Goal: Task Accomplishment & Management: Use online tool/utility

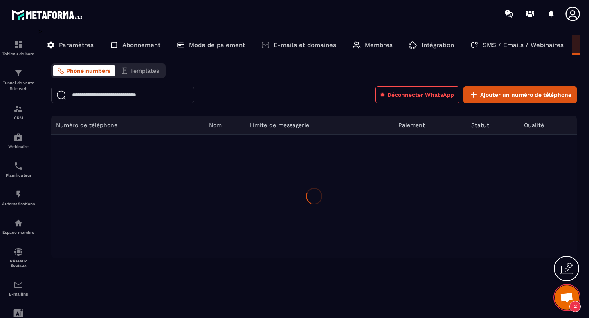
scroll to position [4979, 0]
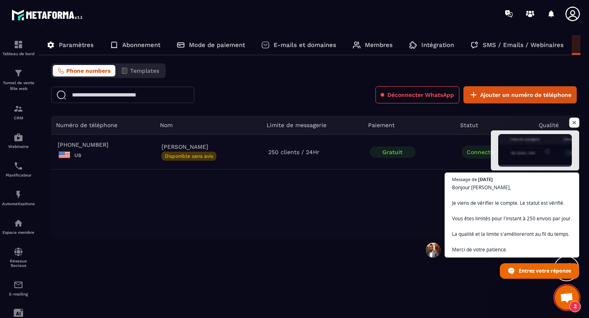
click at [576, 124] on span "Ouvrir le chat" at bounding box center [575, 123] width 10 height 10
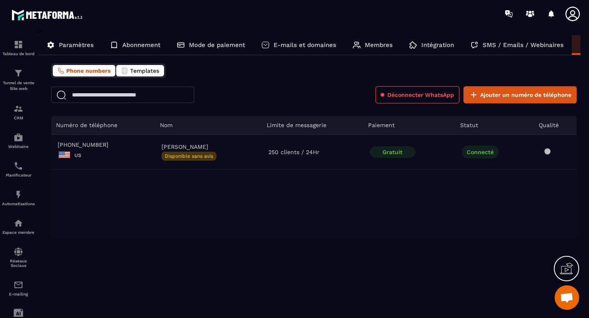
click at [140, 73] on span "Templates" at bounding box center [144, 71] width 29 height 7
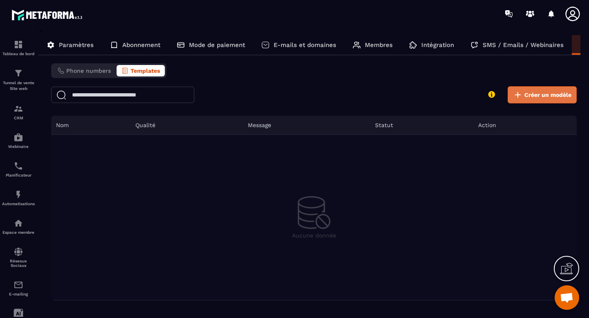
click at [527, 97] on span "Créer un modèle" at bounding box center [548, 95] width 47 height 8
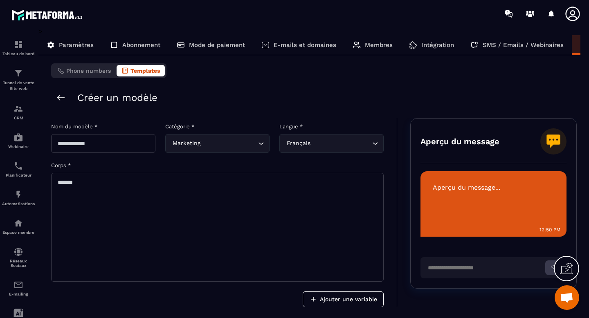
click at [120, 145] on input "text" at bounding box center [103, 143] width 104 height 19
type input "****"
click at [96, 181] on textarea at bounding box center [217, 227] width 333 height 109
type textarea "*********"
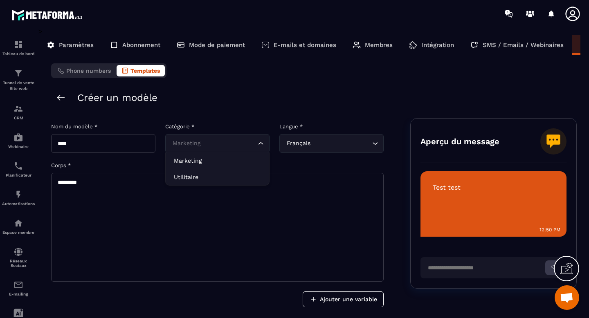
click at [205, 146] on input "Search for option" at bounding box center [214, 143] width 86 height 9
click at [196, 172] on li "Utilitaire" at bounding box center [218, 177] width 104 height 16
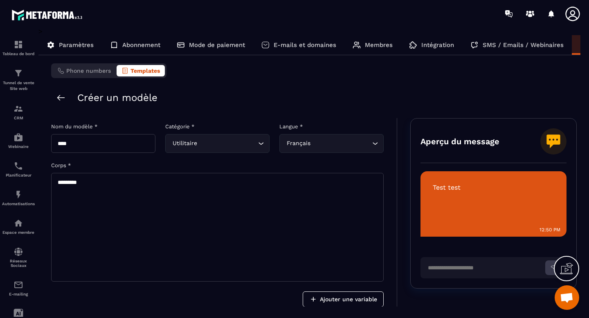
scroll to position [48, 0]
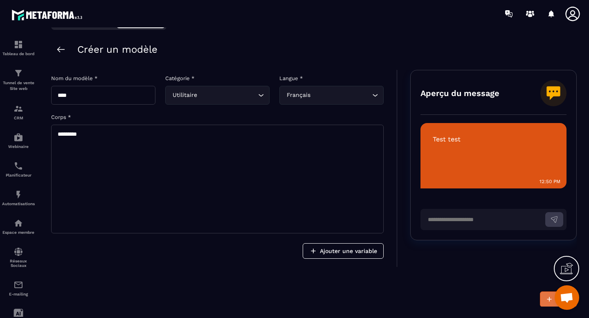
click at [547, 299] on icon "submit" at bounding box center [550, 300] width 8 height 8
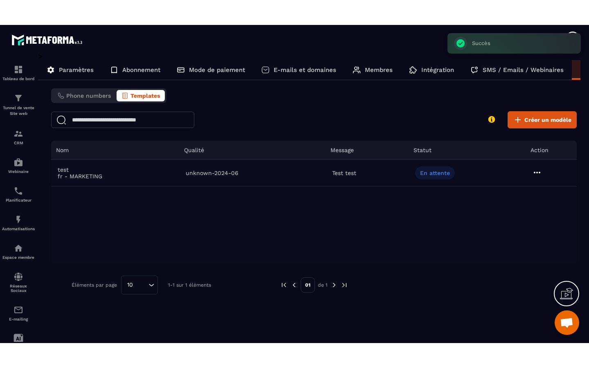
scroll to position [0, 0]
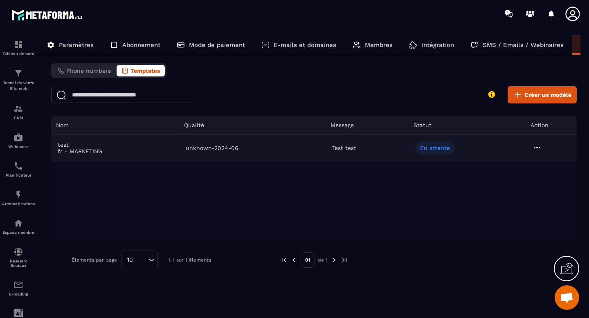
click at [538, 147] on icon at bounding box center [538, 148] width 10 height 10
click at [567, 269] on icon at bounding box center [566, 268] width 13 height 13
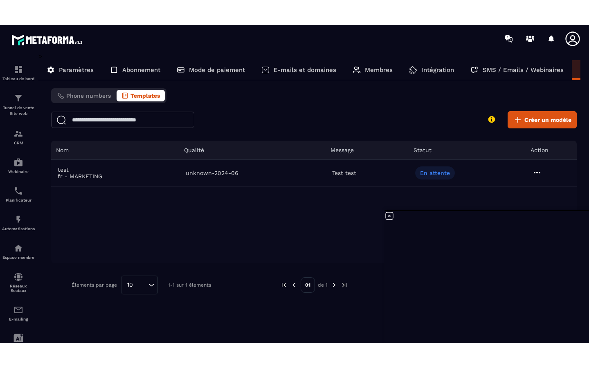
scroll to position [4979, 0]
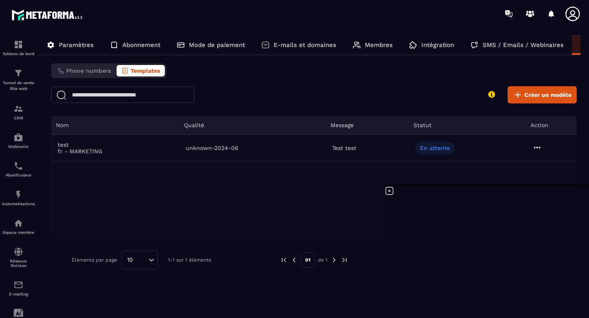
click at [391, 193] on icon at bounding box center [390, 191] width 10 height 10
click at [22, 234] on p "Espace membre" at bounding box center [18, 232] width 33 height 5
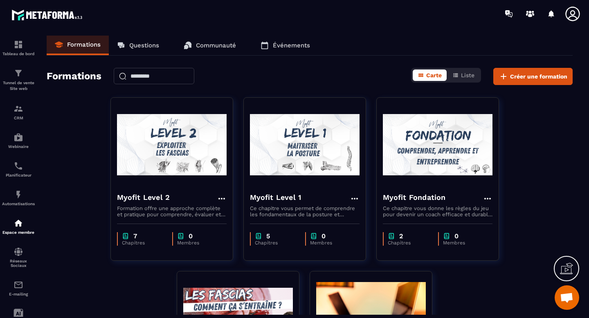
click at [569, 273] on icon at bounding box center [566, 270] width 13 height 8
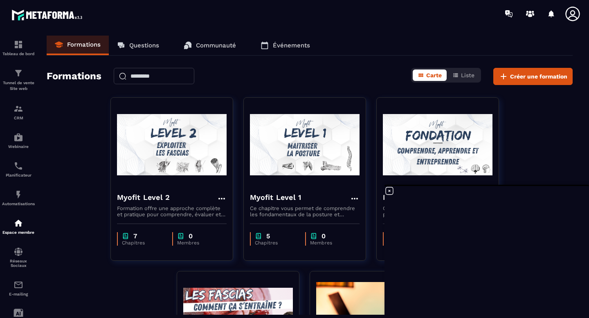
scroll to position [4979, 0]
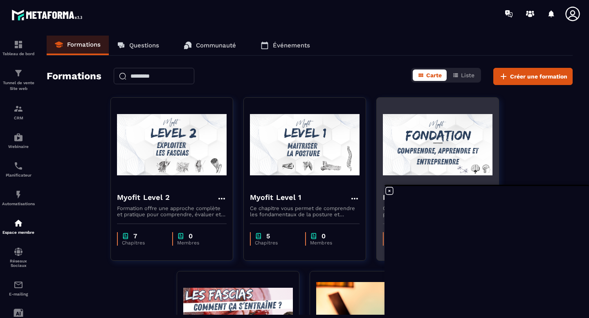
click at [436, 144] on img at bounding box center [438, 145] width 110 height 82
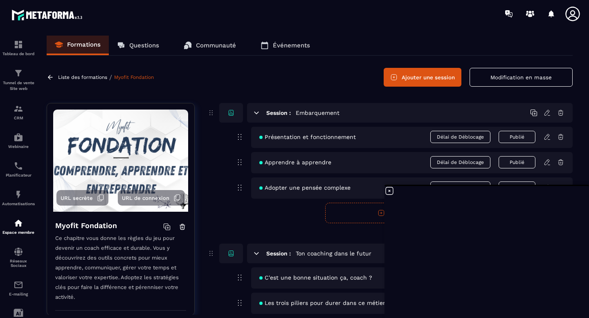
click at [390, 193] on icon at bounding box center [390, 191] width 10 height 10
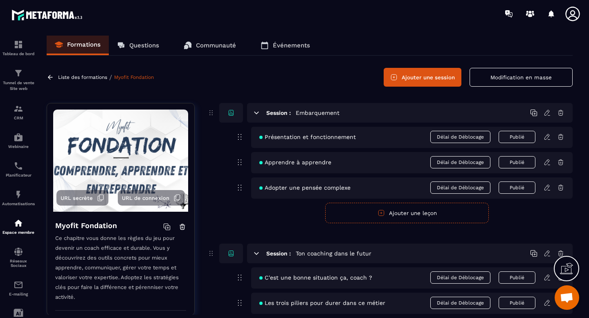
click at [151, 203] on button "URL de connexion" at bounding box center [151, 198] width 67 height 16
click at [75, 199] on span "URL secrète" at bounding box center [77, 198] width 32 height 6
click at [86, 79] on p "Liste des formations" at bounding box center [82, 78] width 49 height 6
